Goal: Information Seeking & Learning: Learn about a topic

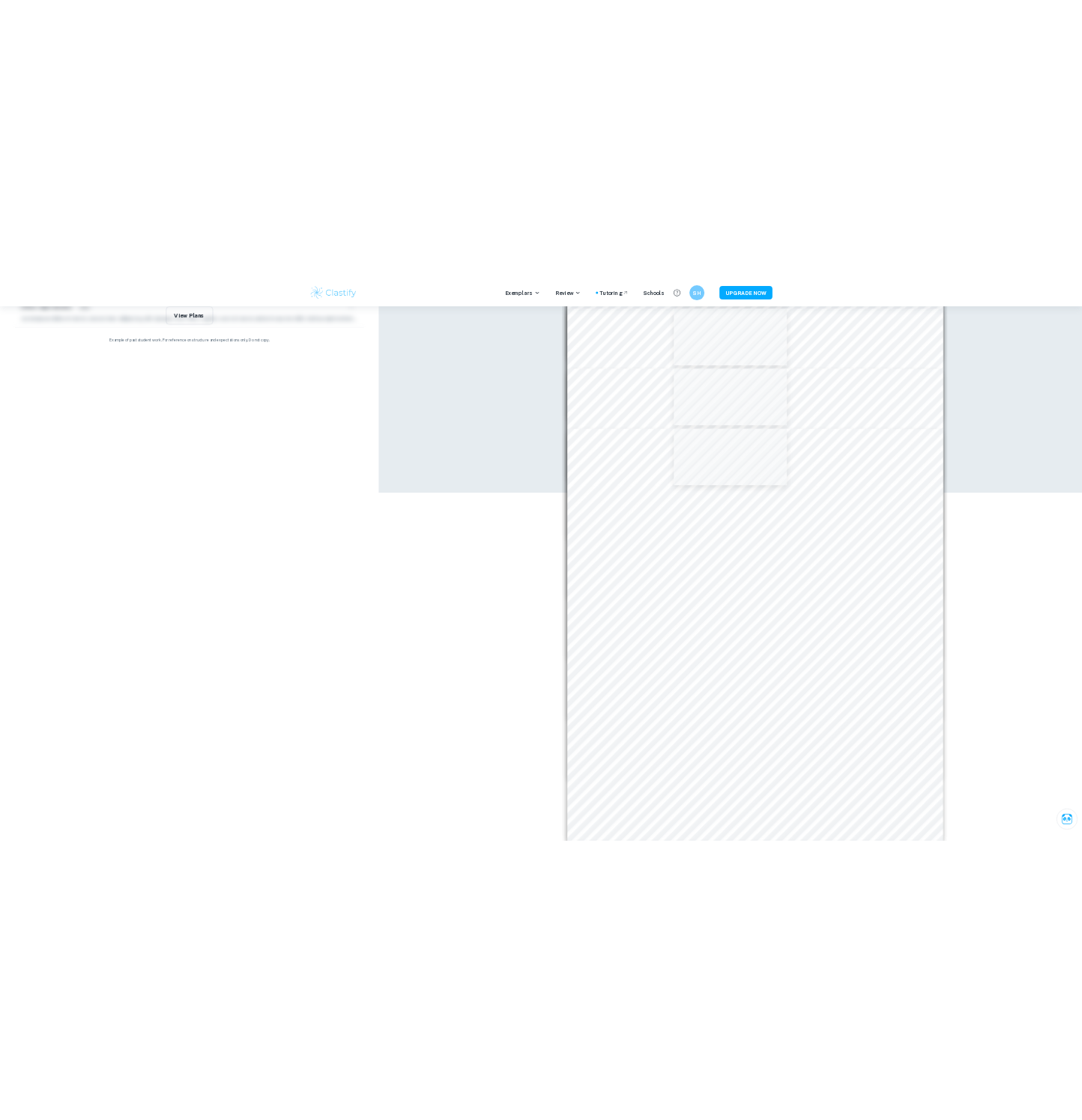
scroll to position [6854, 0]
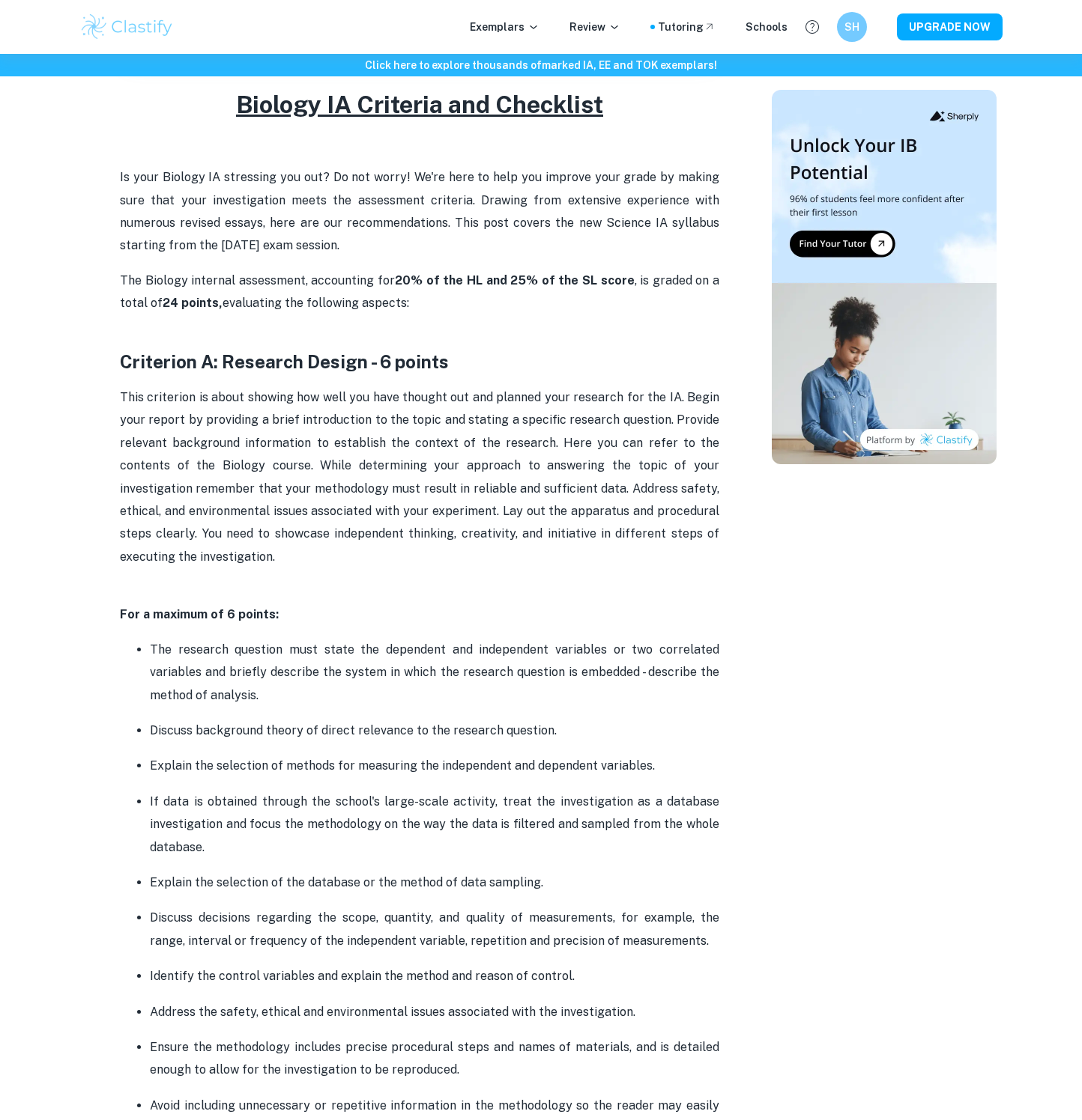
scroll to position [588, 0]
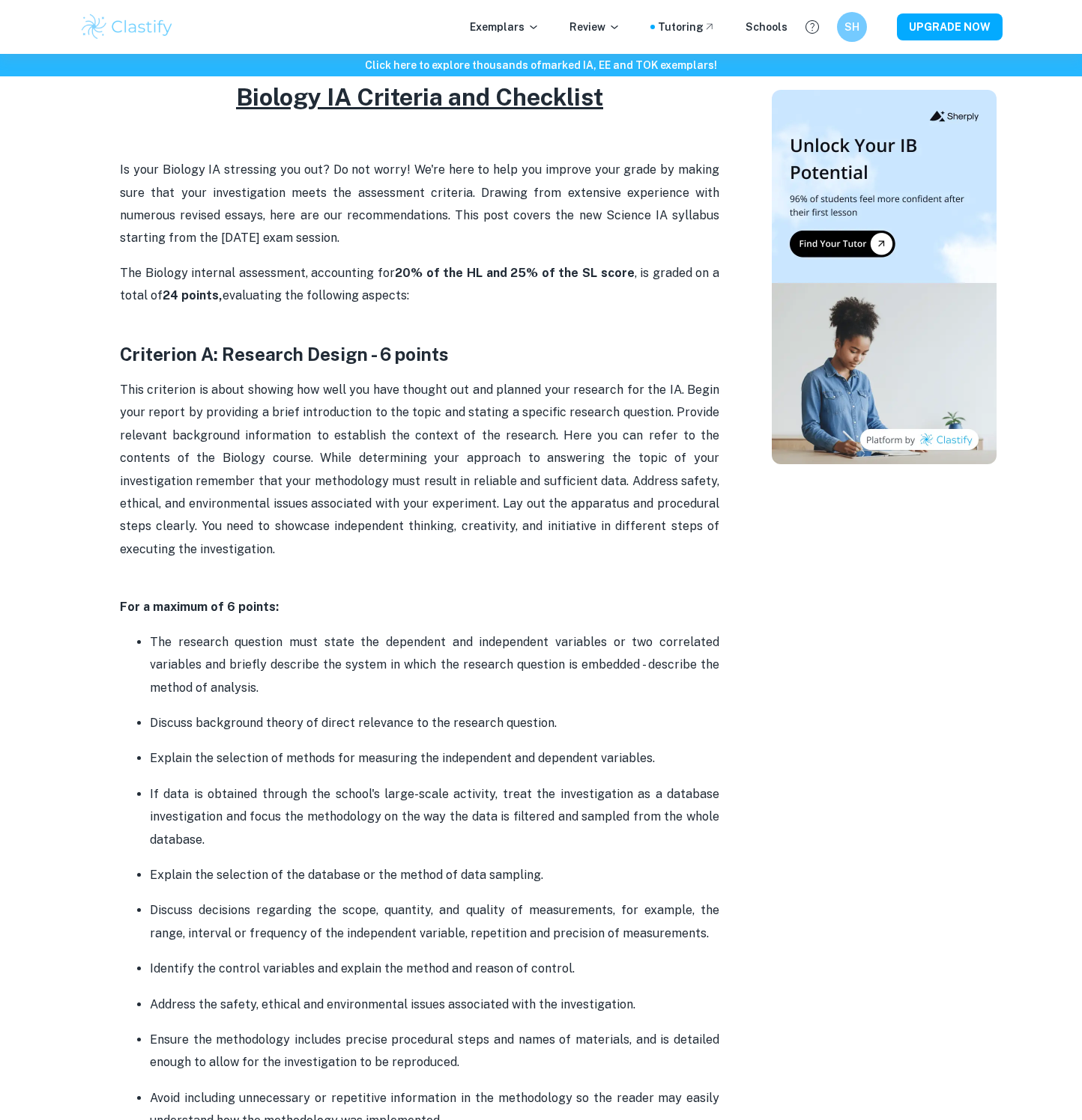
click at [257, 482] on span "This criterion is about showing how well you have thought out and planned your …" at bounding box center [421, 469] width 602 height 174
click at [127, 358] on strong "Criterion A: Research Design - 6 points" at bounding box center [284, 354] width 328 height 21
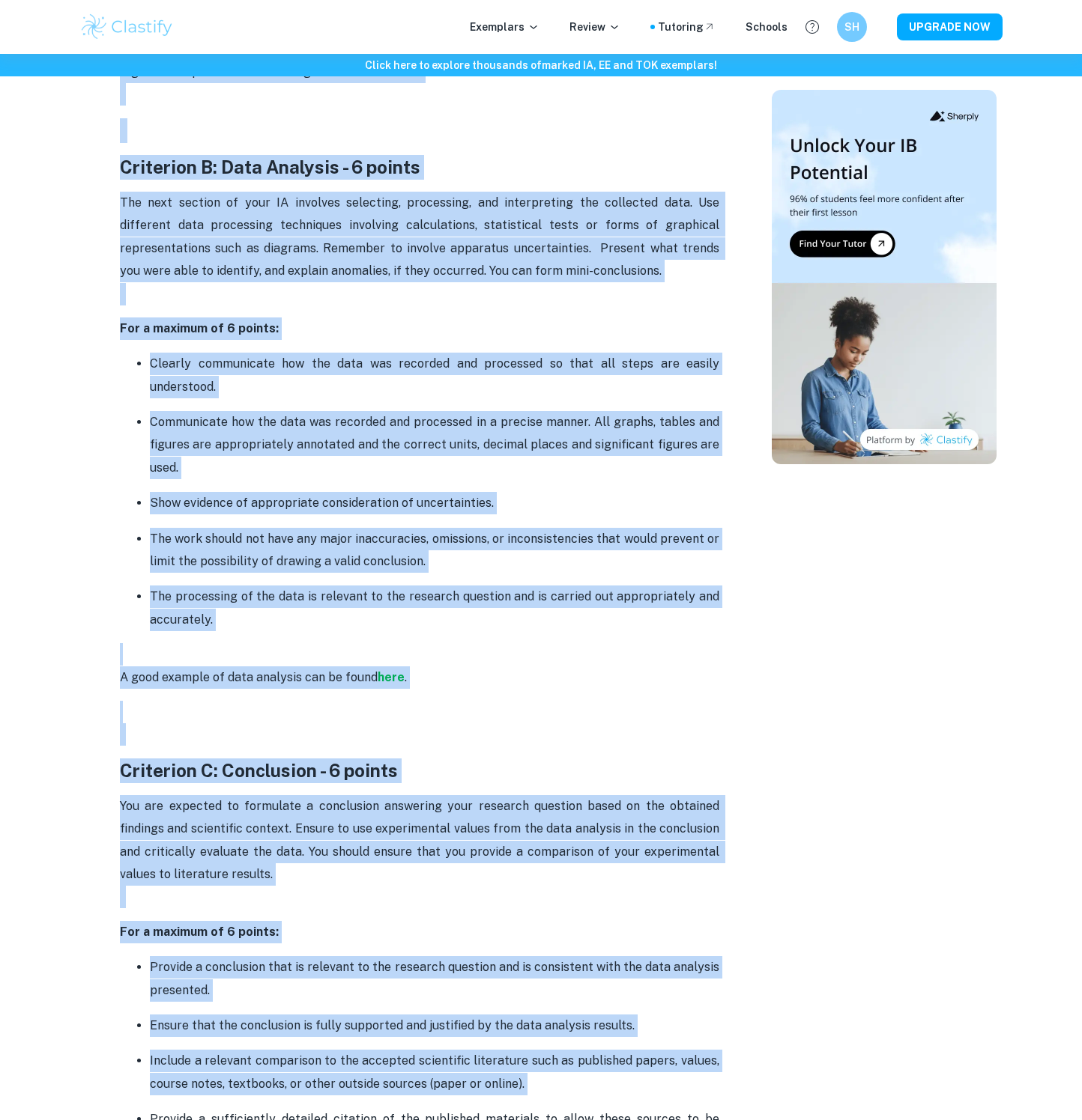
scroll to position [2084, 0]
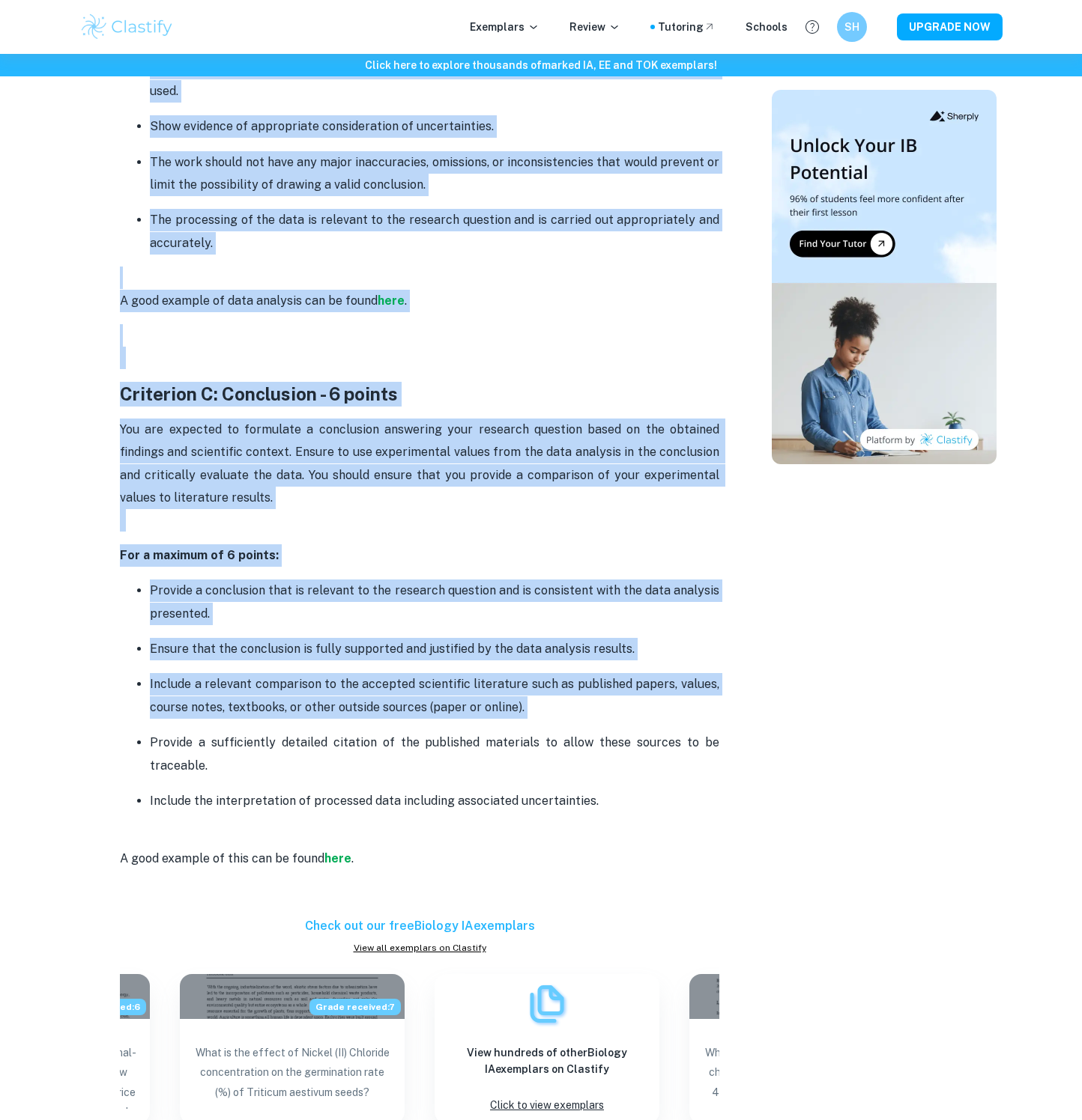
drag, startPoint x: 122, startPoint y: 358, endPoint x: 598, endPoint y: 808, distance: 655.0
click at [598, 808] on div "Biology IA Criteria and Checklist Is your Biology IA stressing you out? Do not …" at bounding box center [419, 448] width 599 height 3727
copy div "Criterion A: Research Design - 6 points This criterion is about showing how wel…"
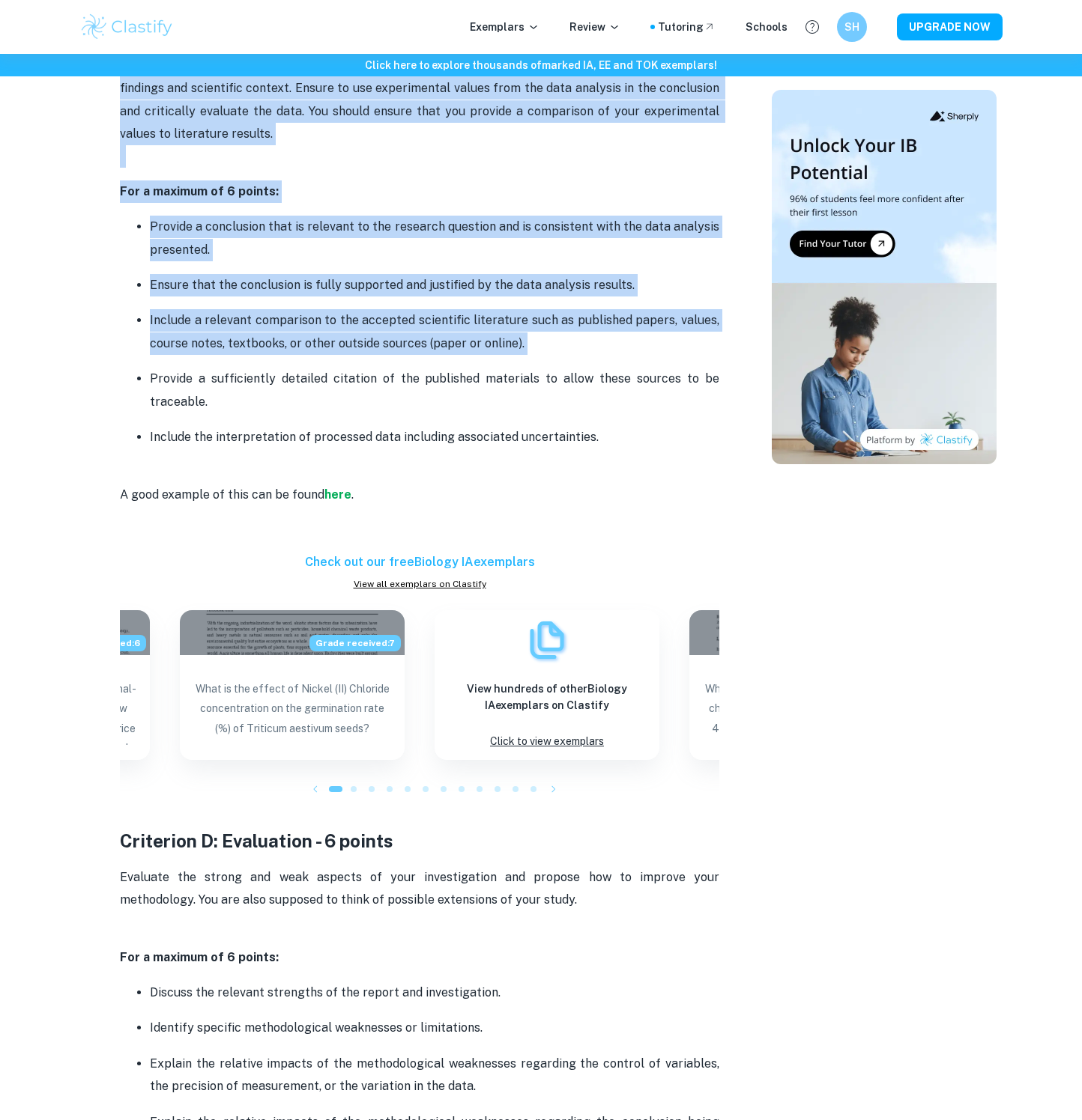
scroll to position [2850, 0]
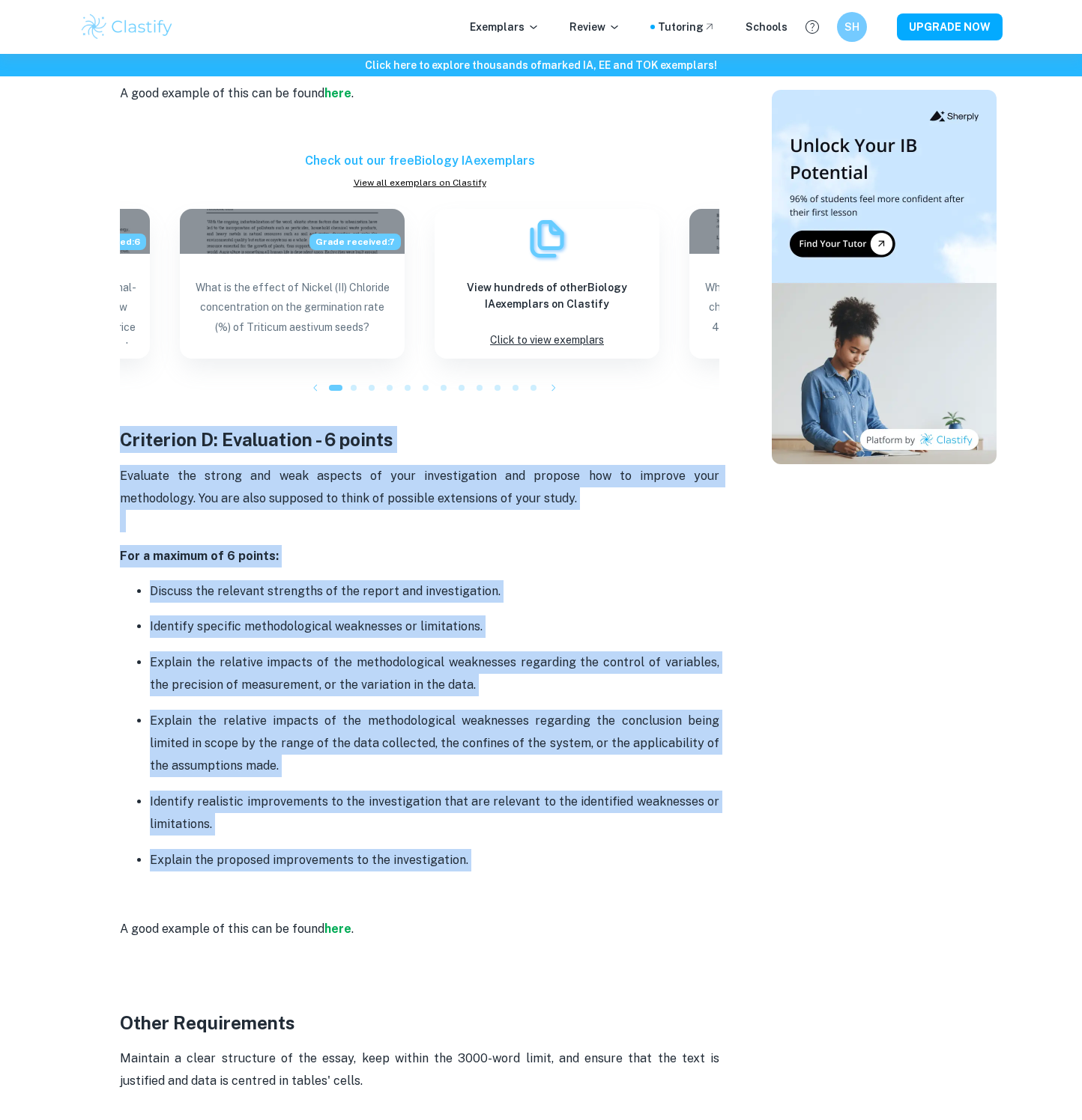
drag, startPoint x: 124, startPoint y: 441, endPoint x: 542, endPoint y: 879, distance: 605.4
copy div "Criterion D: Evaluation - 6 points Evaluate the strong and weak aspects of your…"
